Goal: Find specific page/section: Find specific page/section

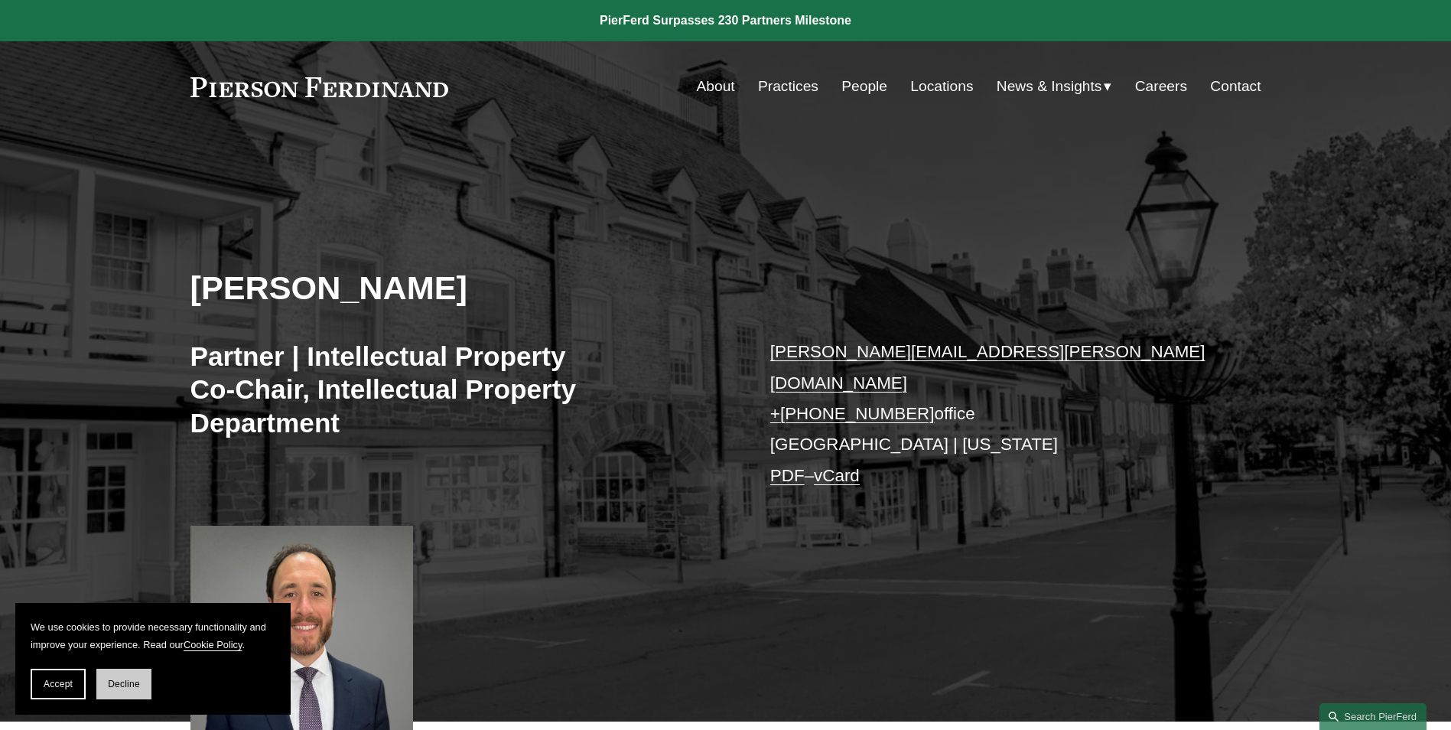
click at [109, 682] on span "Decline" at bounding box center [124, 684] width 32 height 11
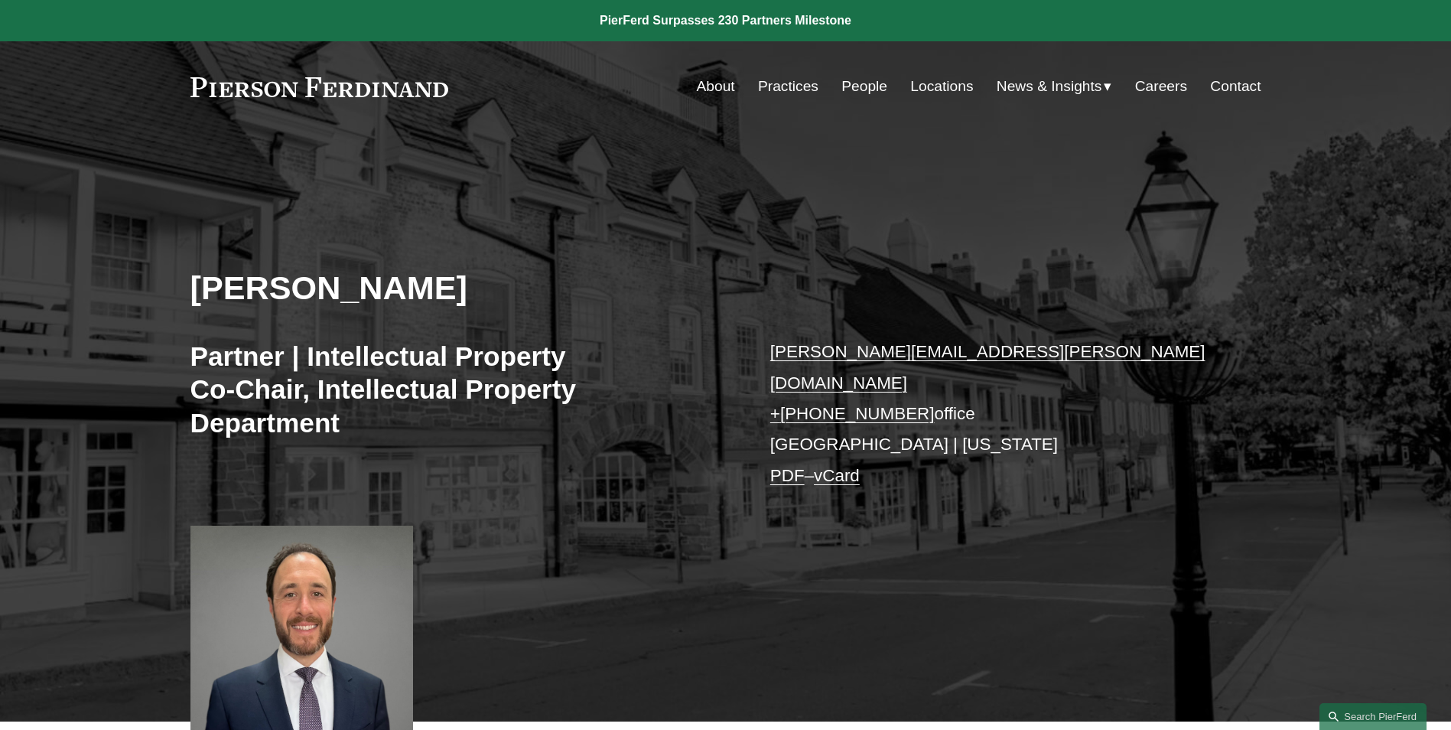
click at [932, 77] on link "Locations" at bounding box center [941, 86] width 63 height 29
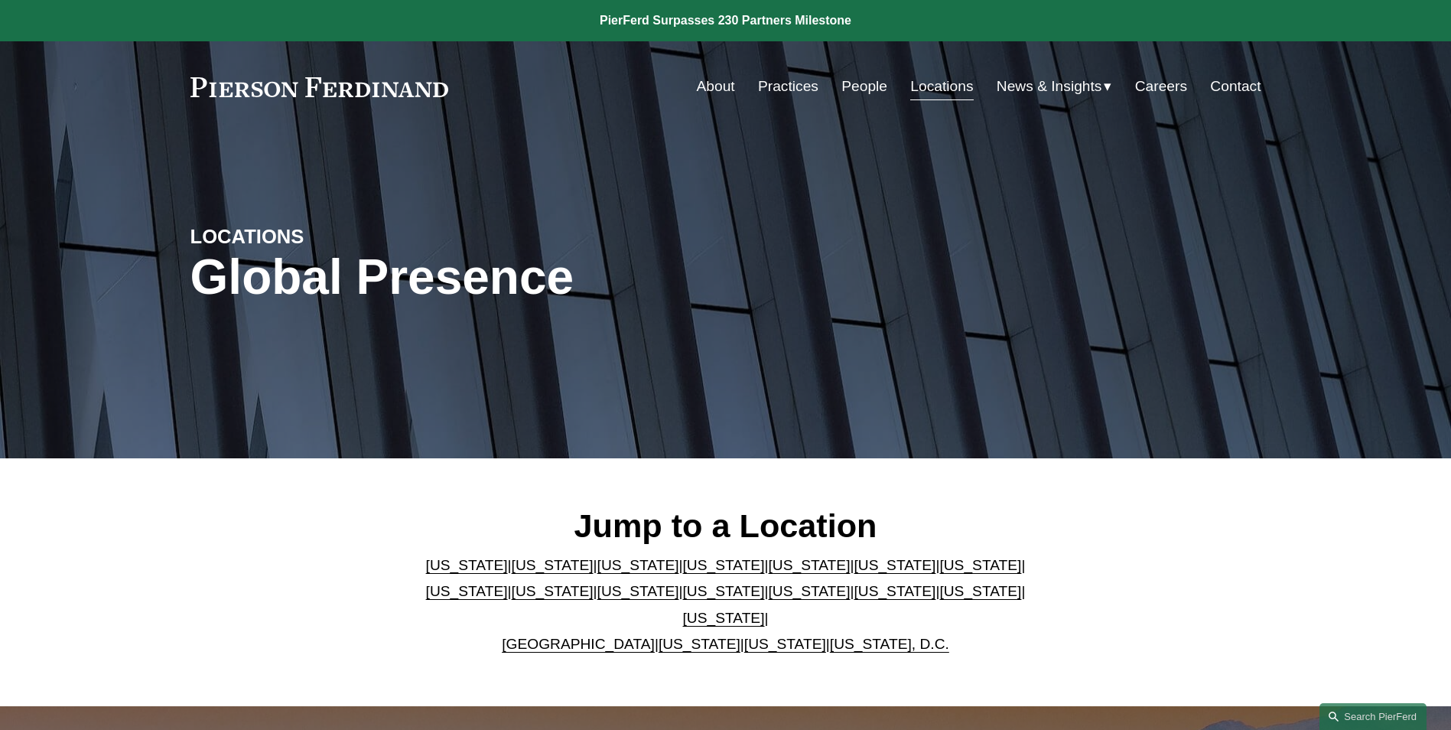
click at [512, 573] on link "California" at bounding box center [553, 565] width 82 height 16
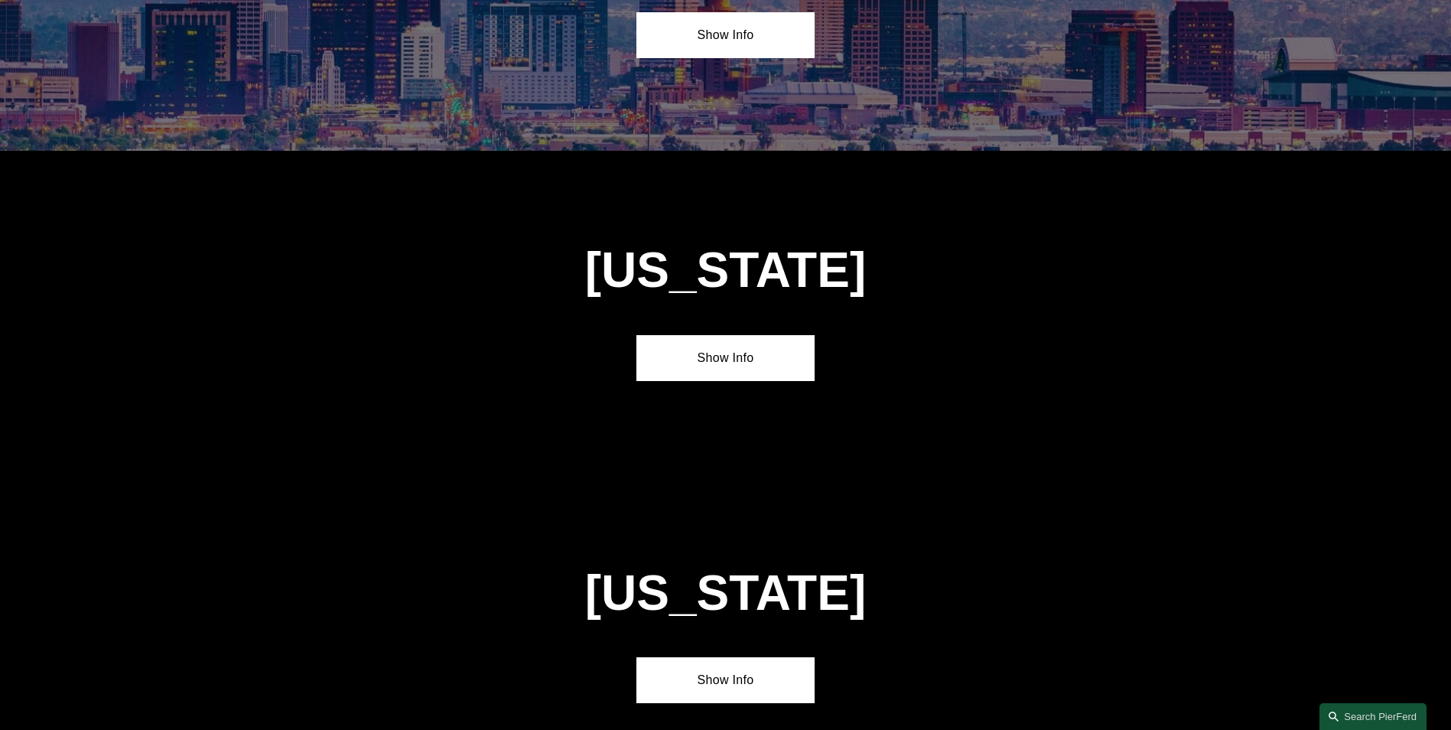
scroll to position [1022, 0]
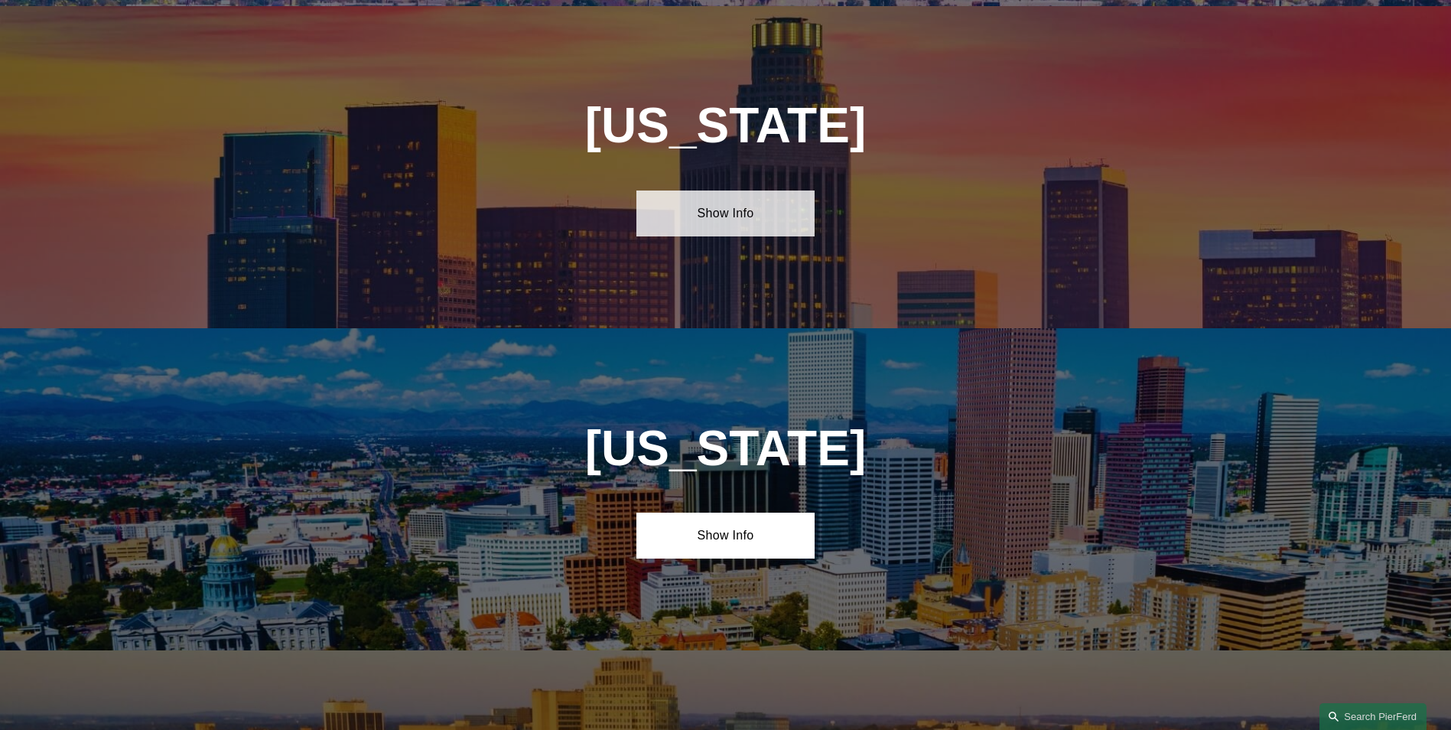
click at [757, 203] on link "Show Info" at bounding box center [725, 213] width 178 height 46
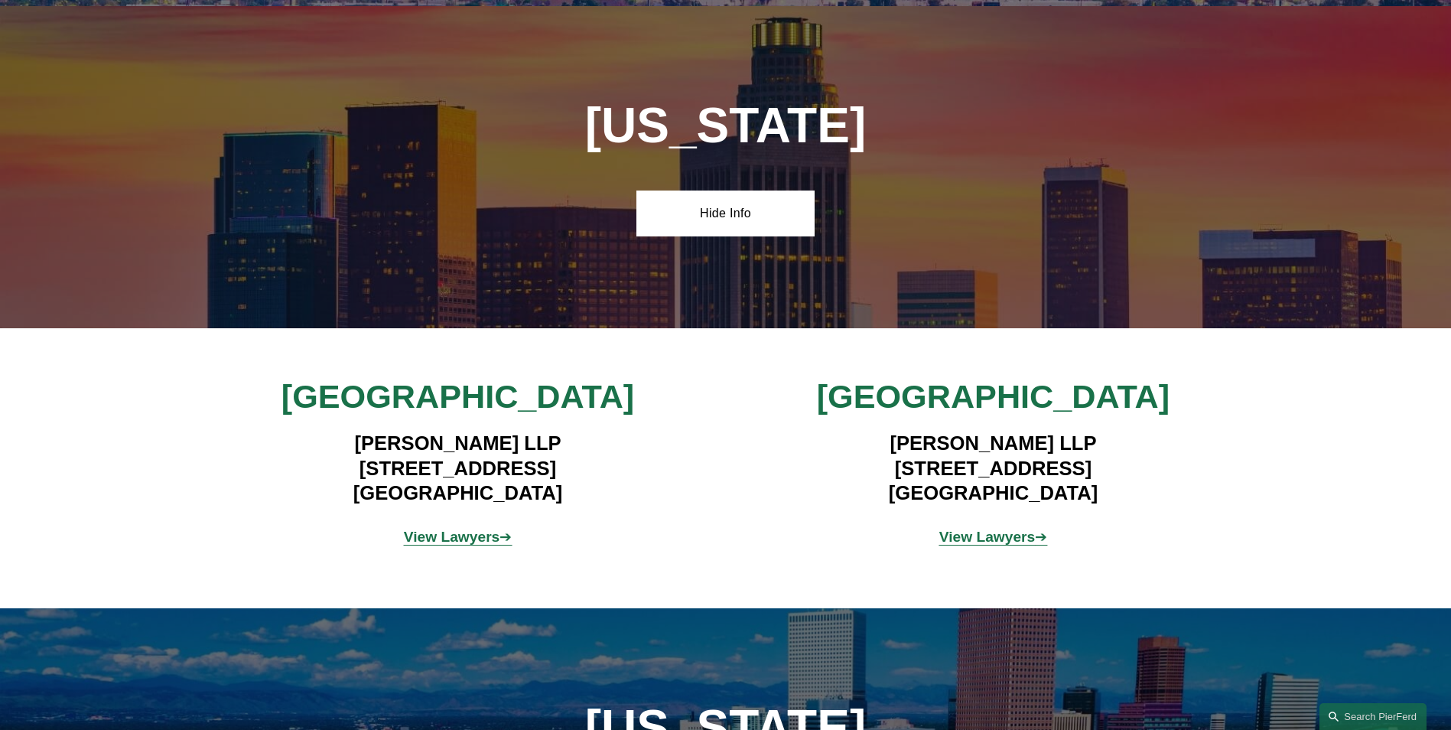
click at [476, 529] on strong "View Lawyers" at bounding box center [452, 537] width 96 height 16
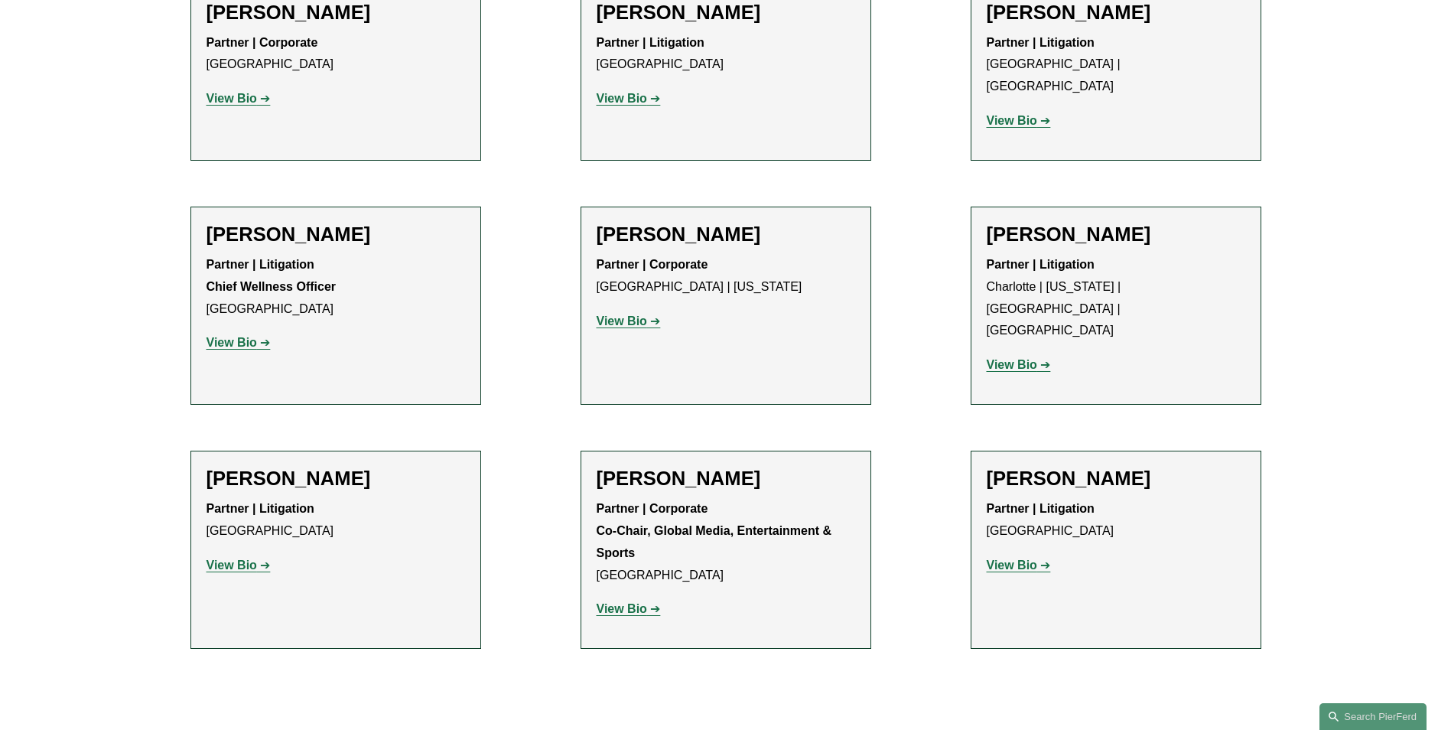
scroll to position [1377, 0]
click at [1024, 357] on strong "View Bio" at bounding box center [1012, 363] width 50 height 13
